Goal: Task Accomplishment & Management: Manage account settings

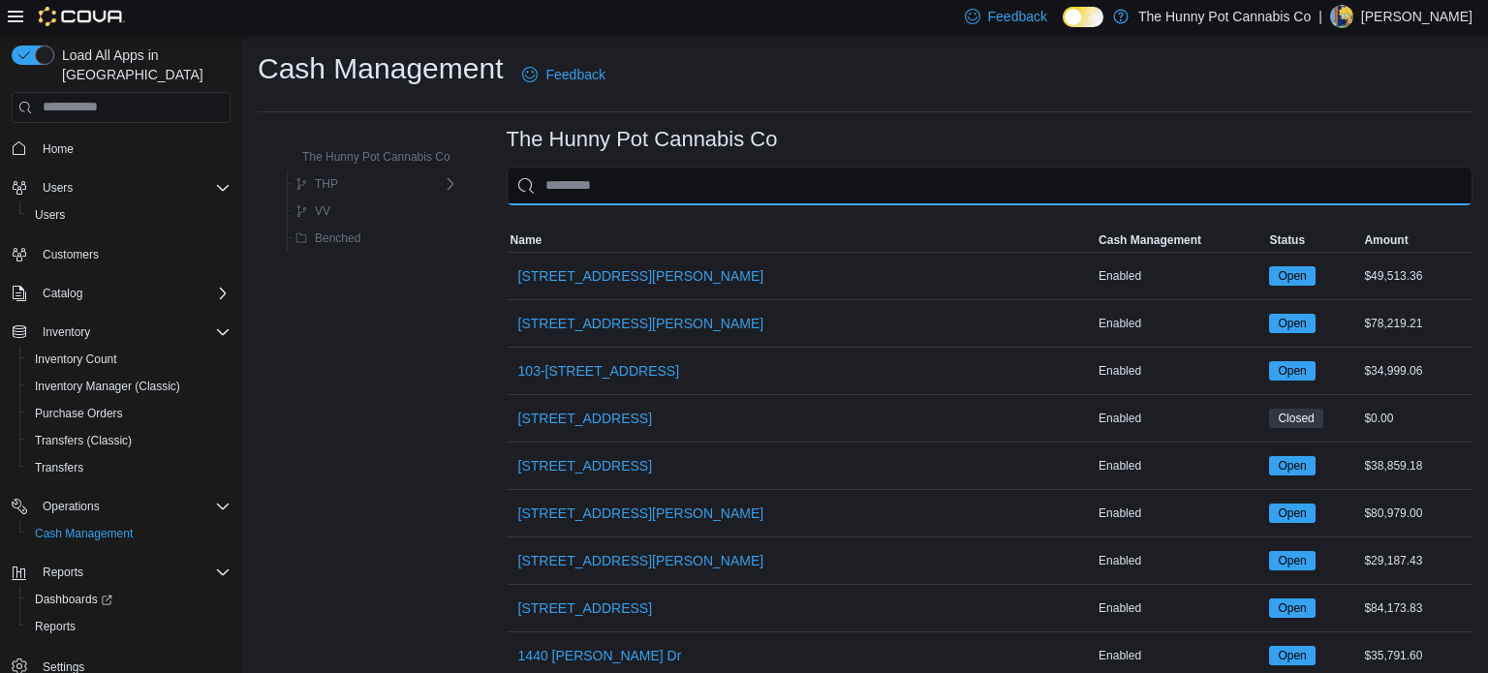
click at [717, 187] on input "This is a search bar. As you type, the results lower in the page will automatic…" at bounding box center [990, 186] width 966 height 39
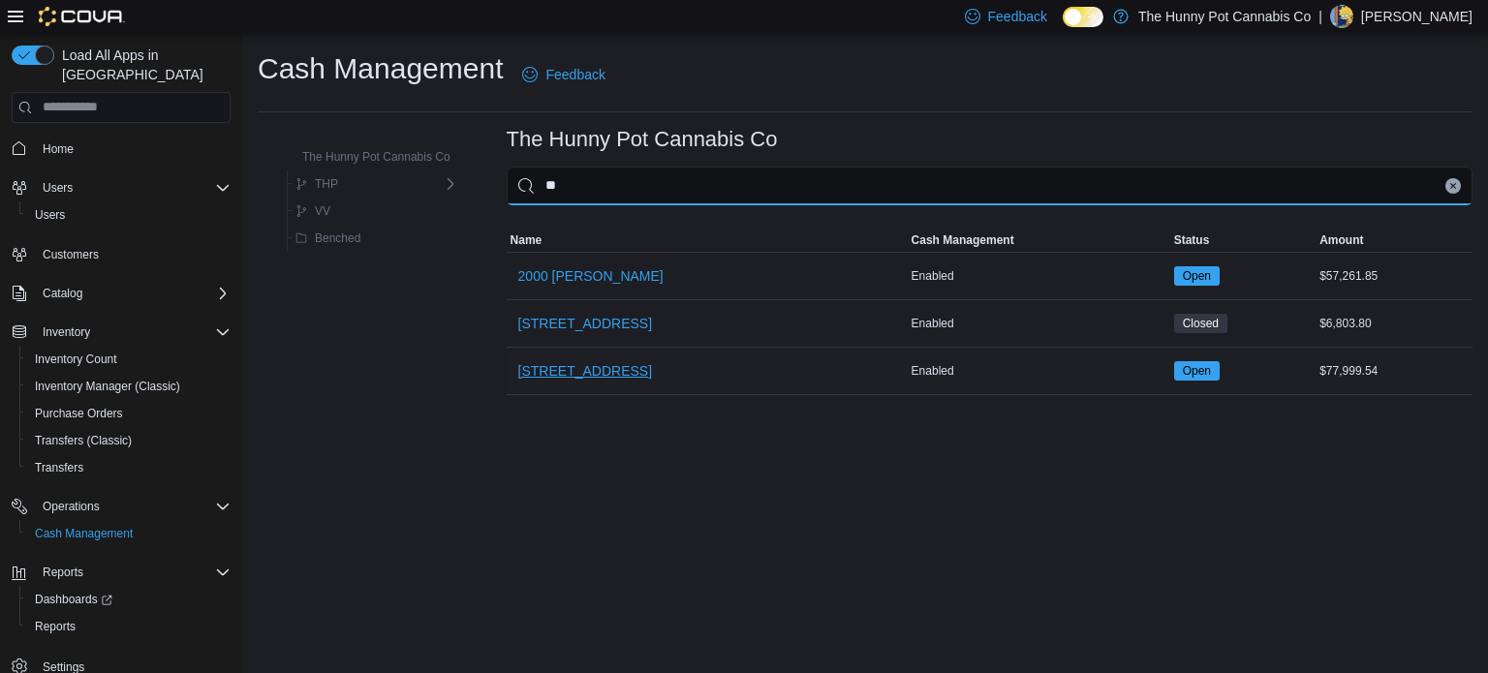
type input "**"
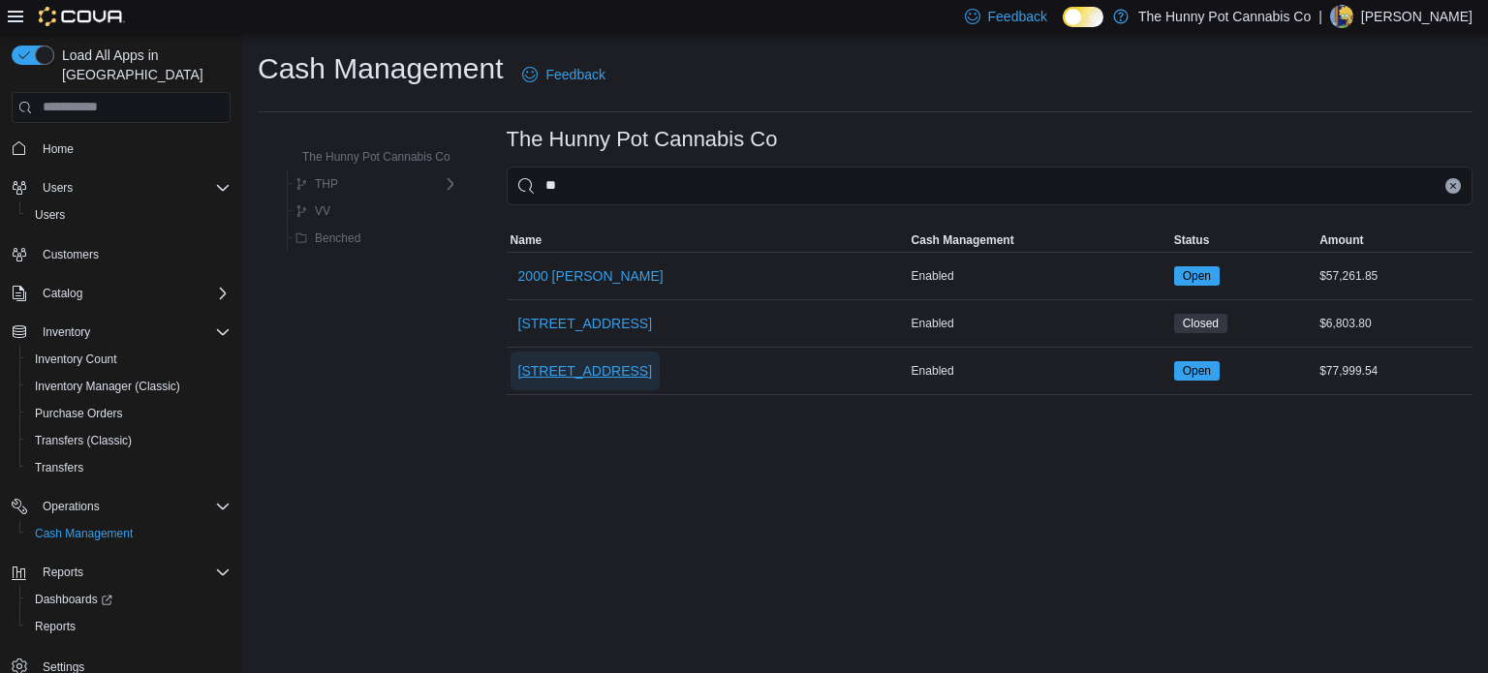
click at [576, 374] on span "[STREET_ADDRESS]" at bounding box center [585, 370] width 134 height 19
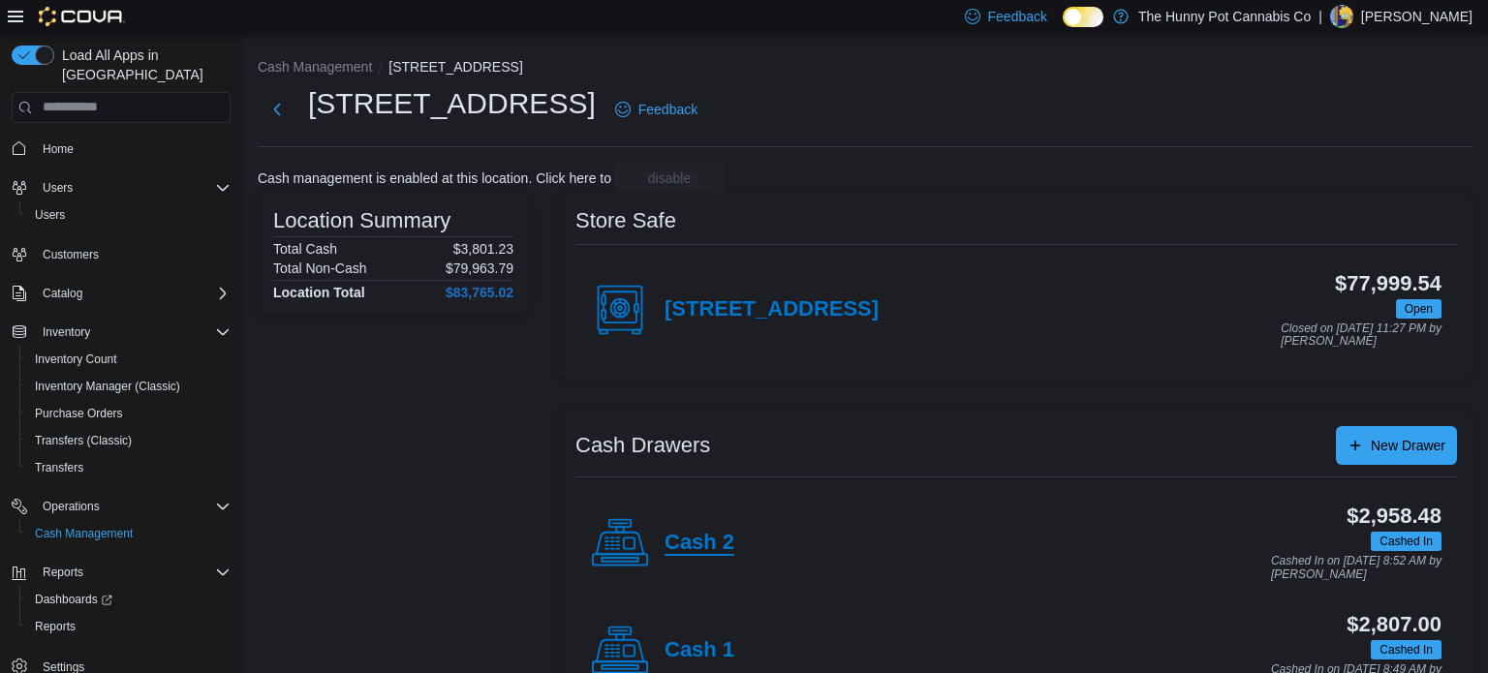
click at [669, 540] on h4 "Cash 2" at bounding box center [700, 543] width 70 height 25
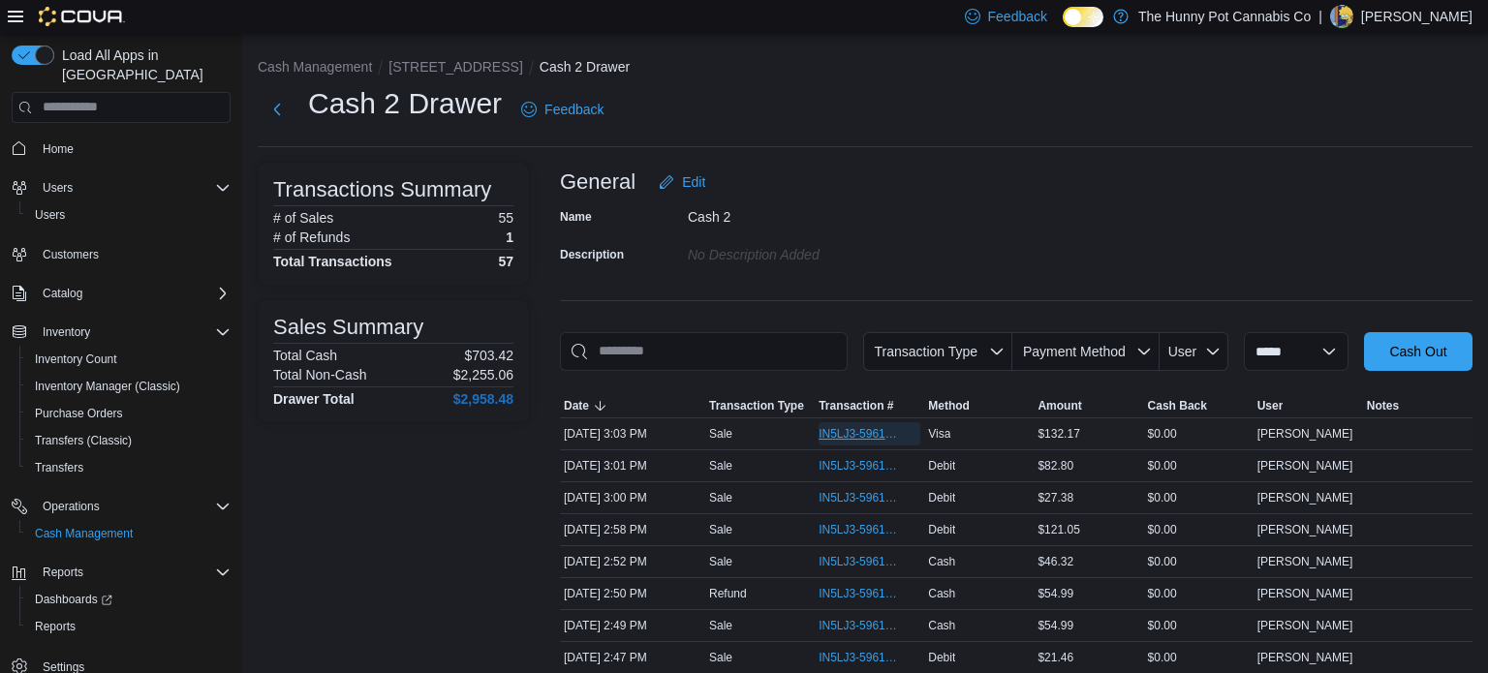
click at [871, 428] on span "IN5LJ3-5961246" at bounding box center [860, 434] width 82 height 16
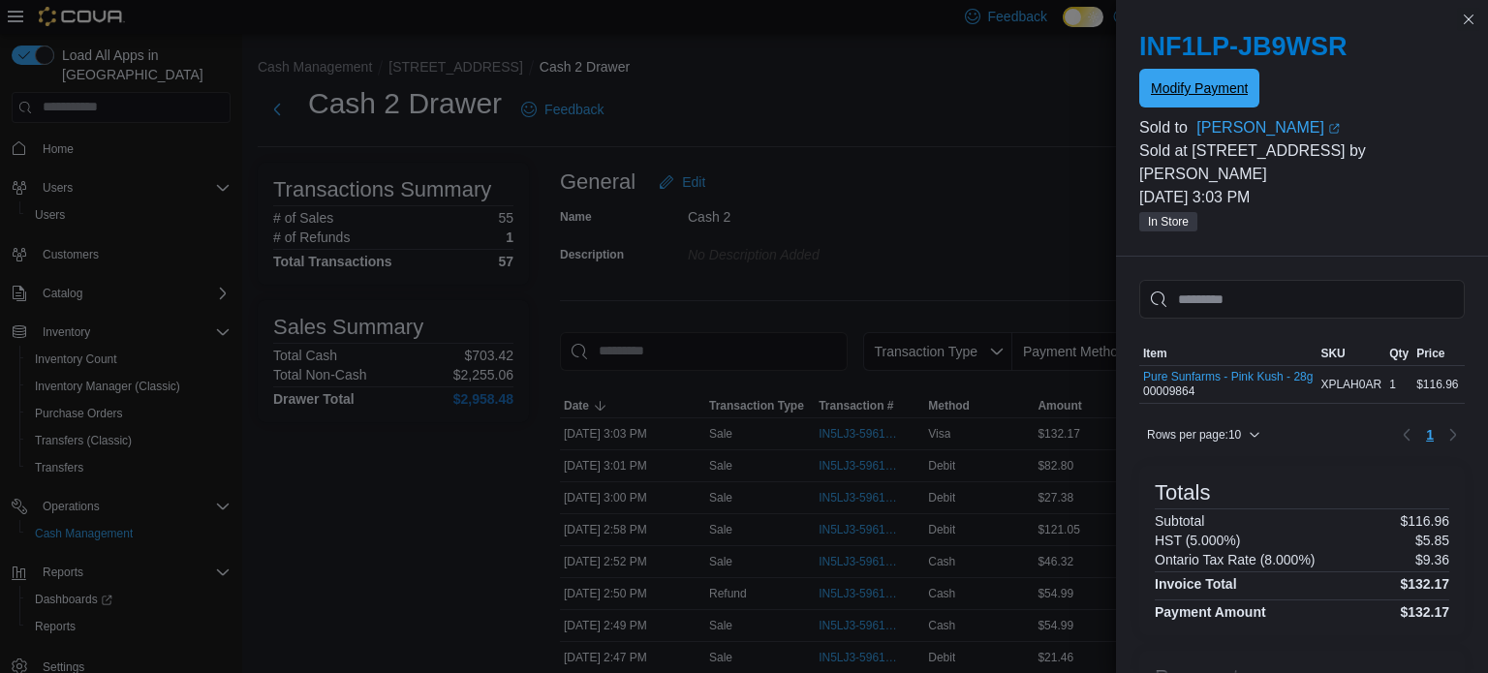
click at [1200, 82] on span "Modify Payment" at bounding box center [1199, 87] width 97 height 19
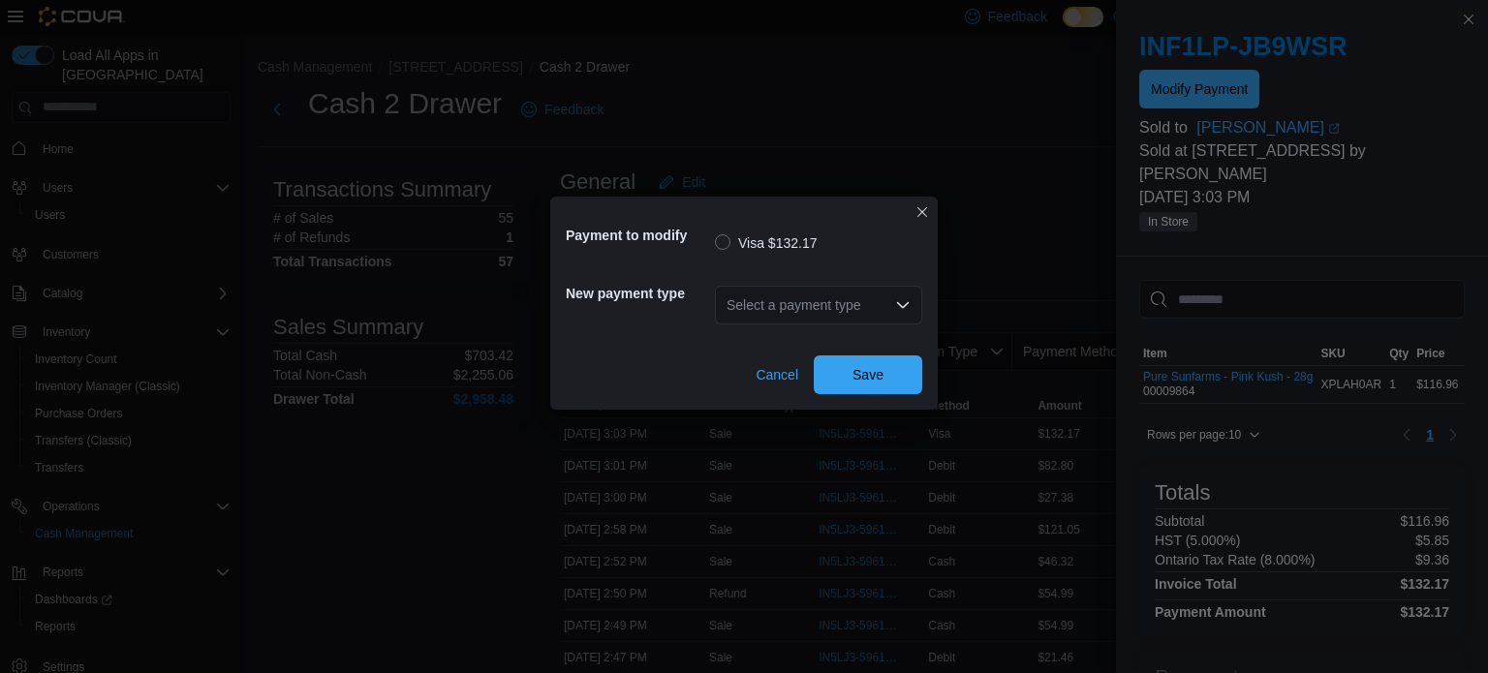
click at [806, 299] on div "Select a payment type" at bounding box center [818, 305] width 207 height 39
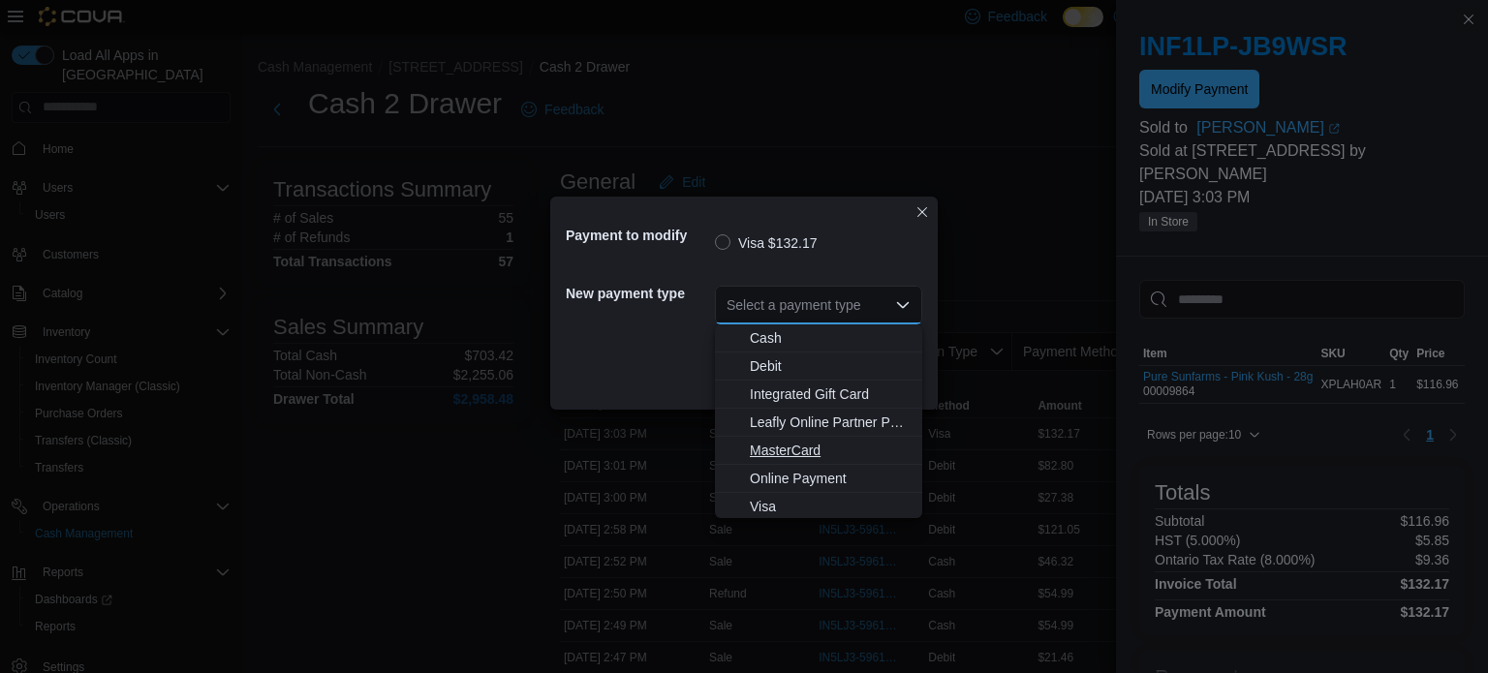
click at [791, 446] on span "MasterCard" at bounding box center [830, 450] width 161 height 19
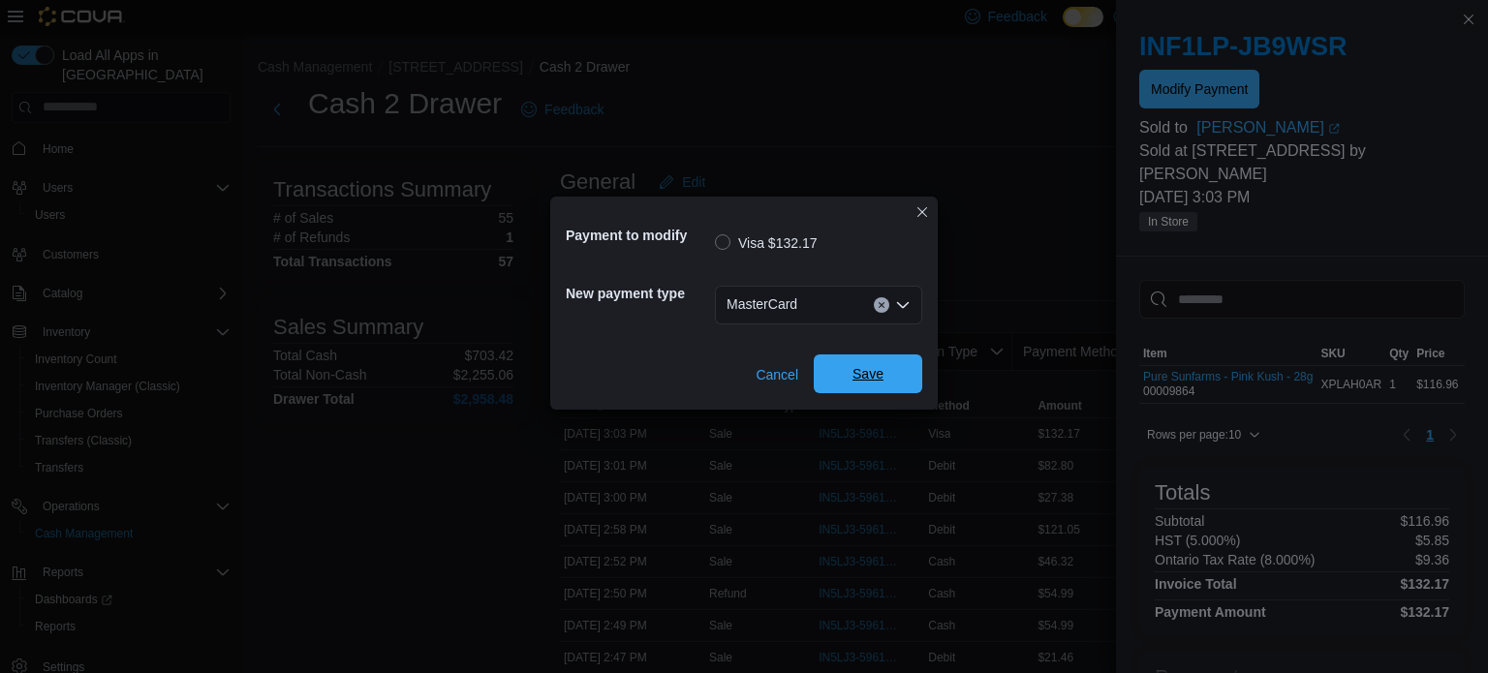
click at [868, 366] on span "Save" at bounding box center [868, 373] width 31 height 19
